Goal: Find specific page/section: Find specific page/section

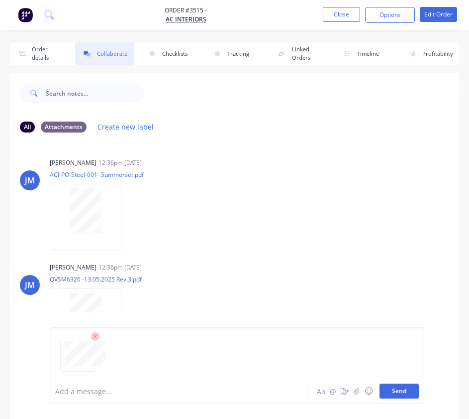
click at [409, 391] on button "Send" at bounding box center [399, 390] width 39 height 15
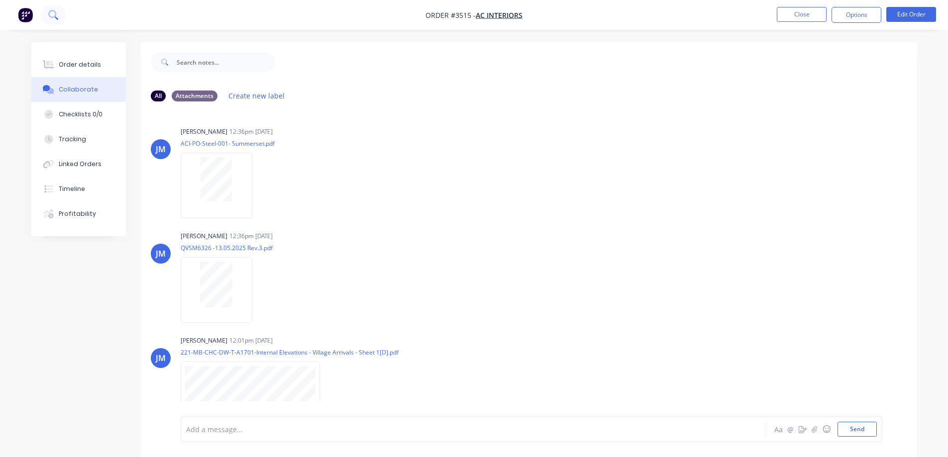
click at [54, 16] on icon at bounding box center [52, 14] width 9 height 9
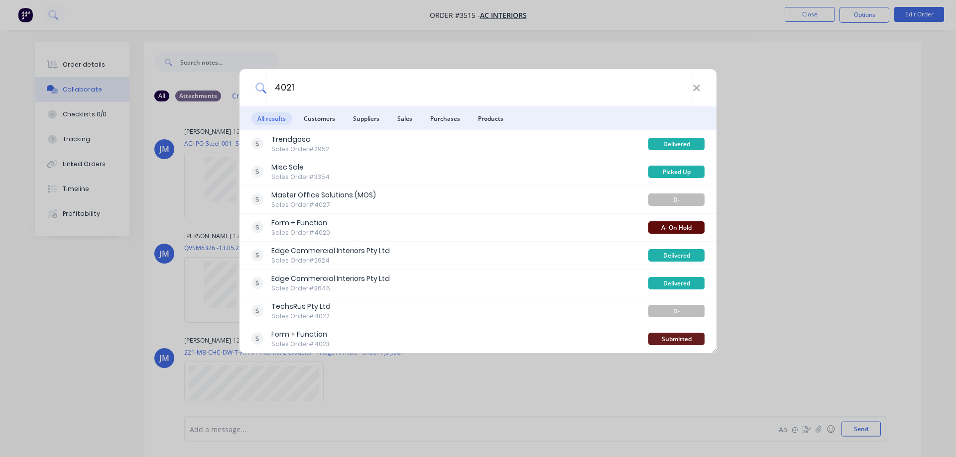
type input "4021"
click at [337, 32] on div "4021 All results Customers Suppliers Sales Purchases Products Trendgosa Sales O…" at bounding box center [478, 228] width 956 height 457
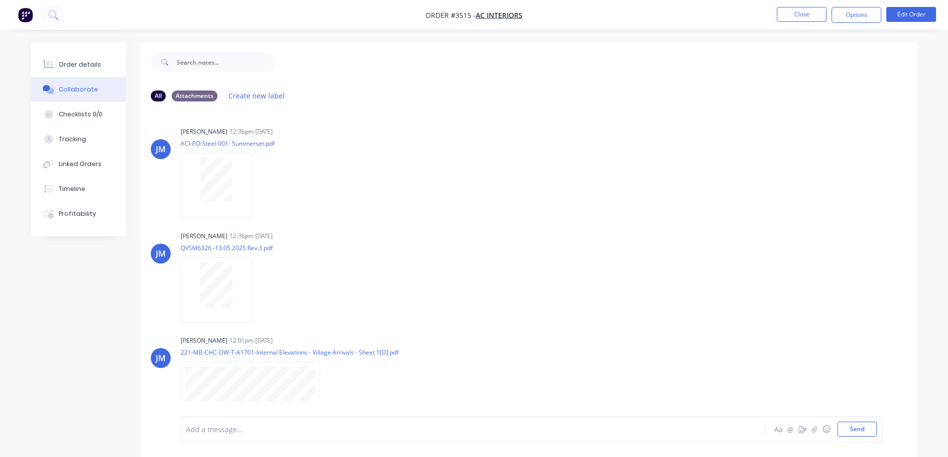
click at [41, 5] on button at bounding box center [53, 15] width 25 height 20
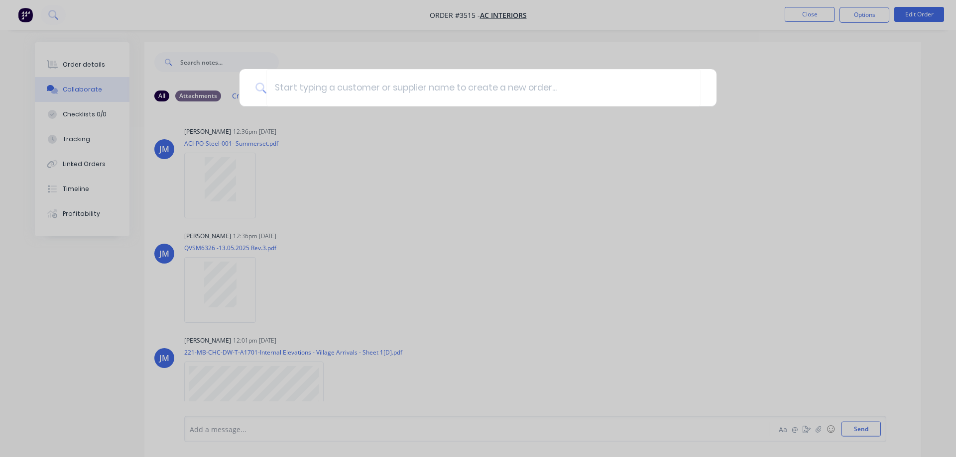
click at [809, 13] on div at bounding box center [478, 228] width 956 height 457
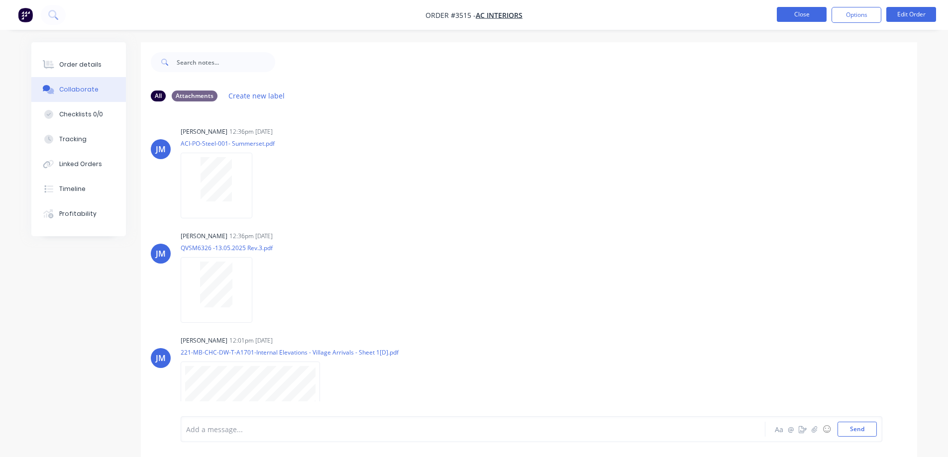
click at [808, 13] on button "Close" at bounding box center [802, 14] width 50 height 15
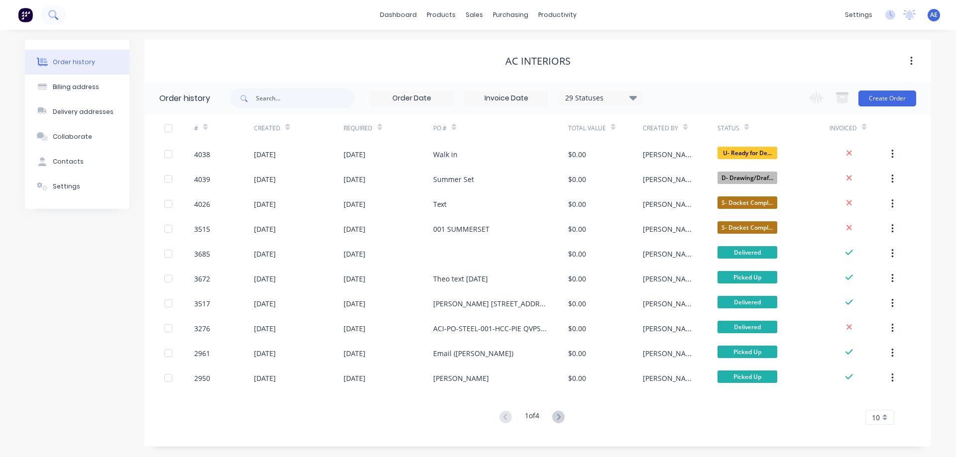
click at [54, 12] on icon at bounding box center [52, 14] width 9 height 9
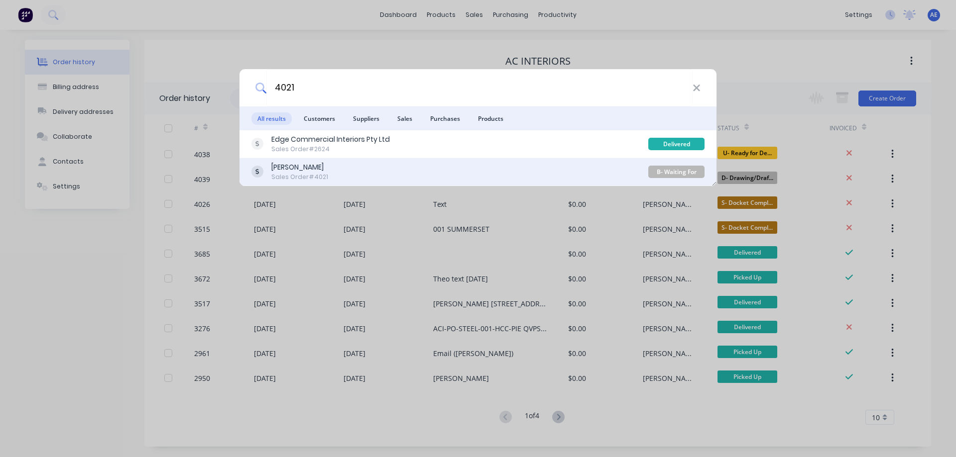
type input "4021"
click at [328, 166] on div "[PERSON_NAME]" at bounding box center [299, 167] width 57 height 10
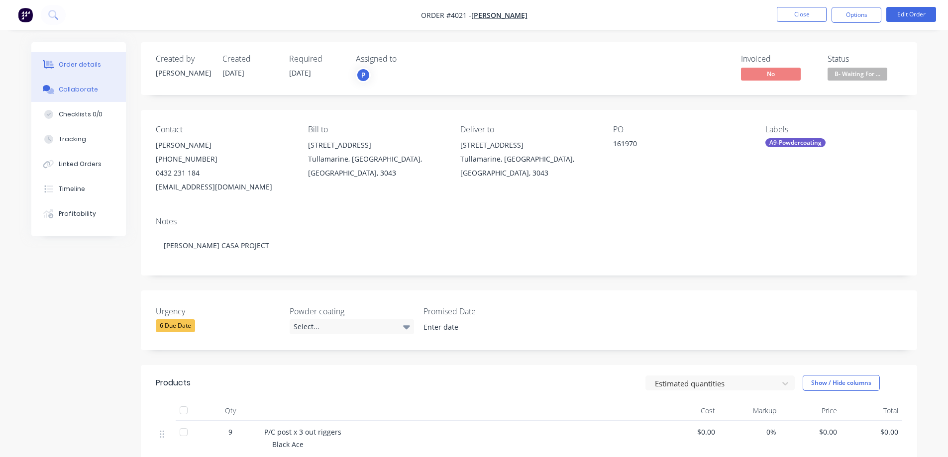
click at [70, 89] on div "Collaborate" at bounding box center [78, 89] width 39 height 9
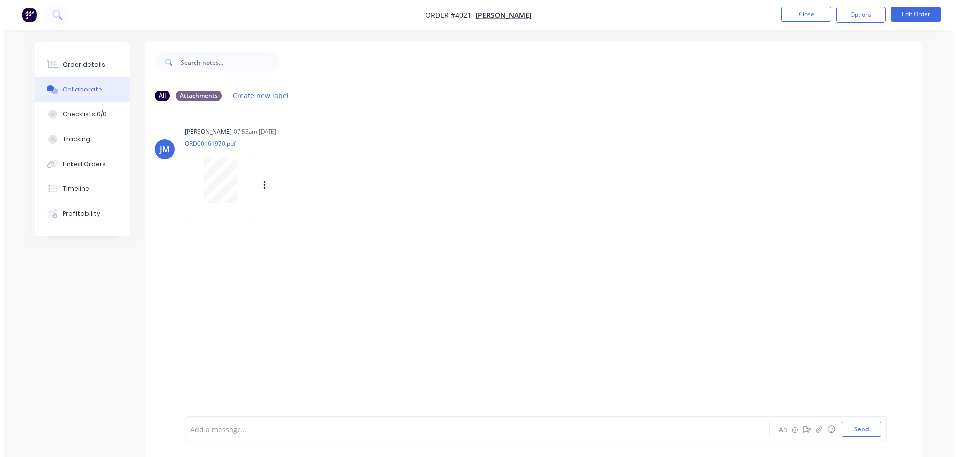
scroll to position [15, 0]
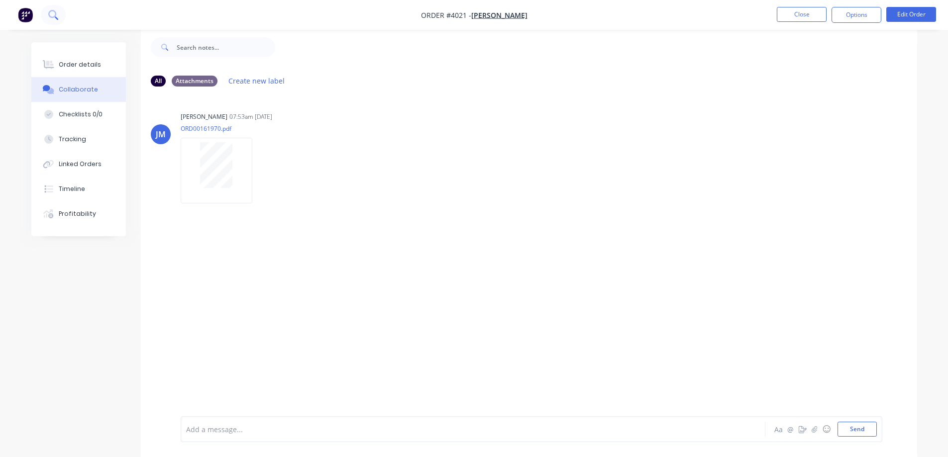
click at [54, 15] on icon at bounding box center [52, 14] width 9 height 9
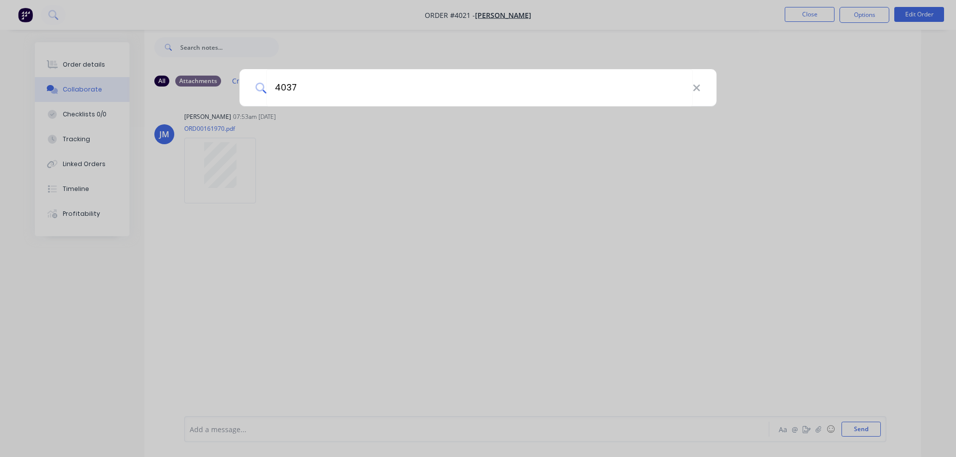
type input "4037"
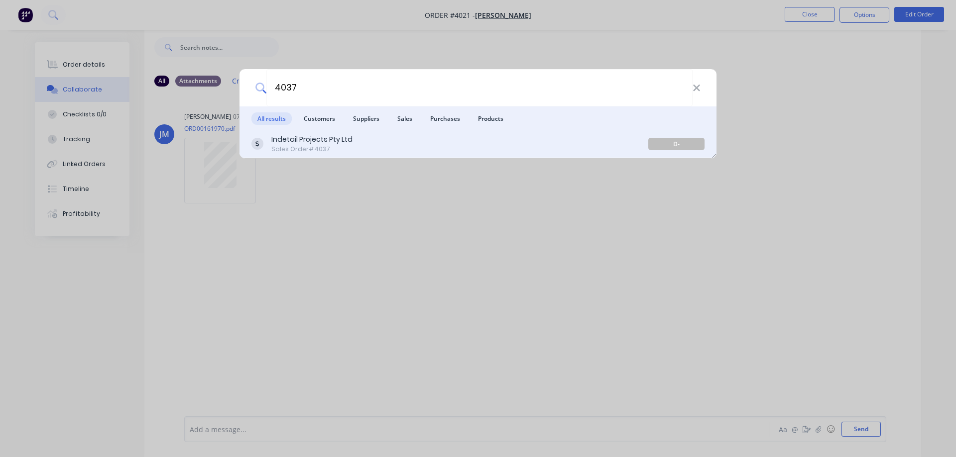
click at [300, 152] on div "Sales Order #4037" at bounding box center [311, 149] width 81 height 9
